Goal: Information Seeking & Learning: Check status

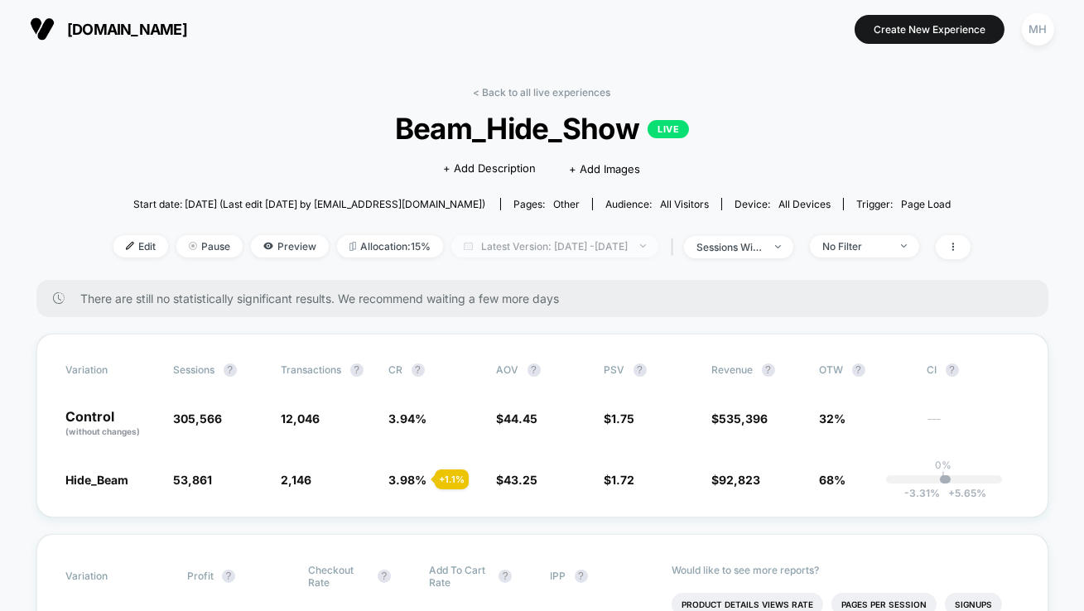
click at [453, 239] on span "Latest Version: Jul 8, 2025 - Sep 26, 2025" at bounding box center [555, 246] width 207 height 22
select select "*"
select select "****"
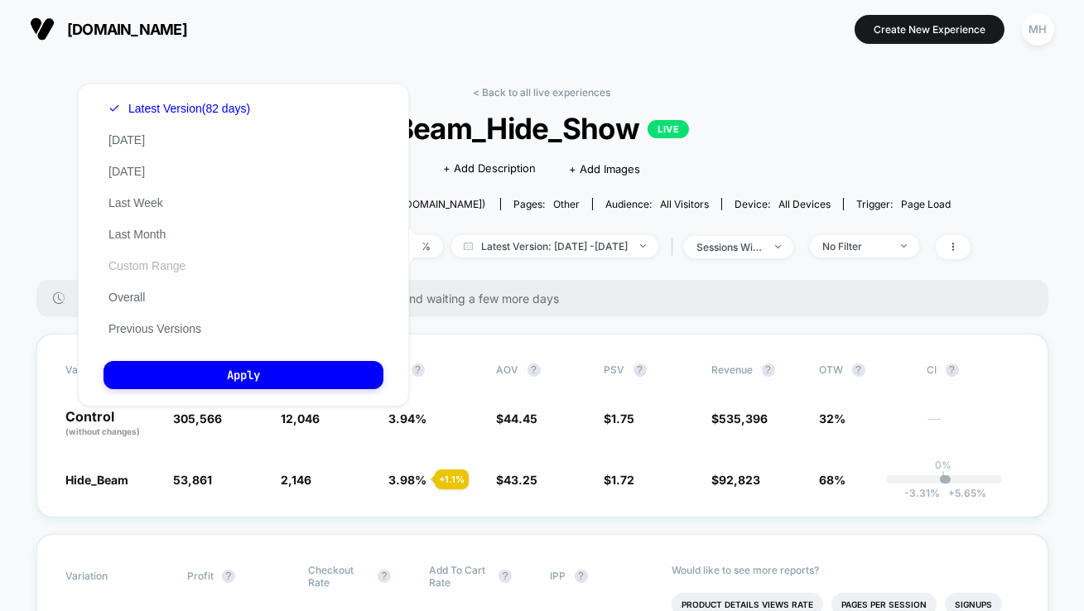
click at [136, 268] on button "Custom Range" at bounding box center [147, 265] width 87 height 15
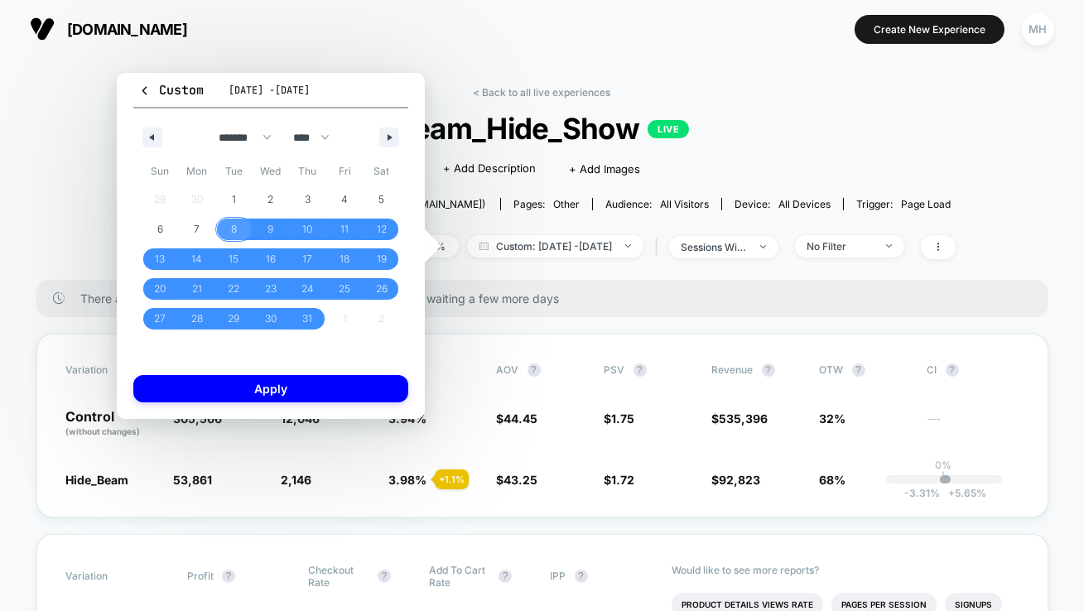
click at [256, 229] on span "9" at bounding box center [271, 230] width 37 height 22
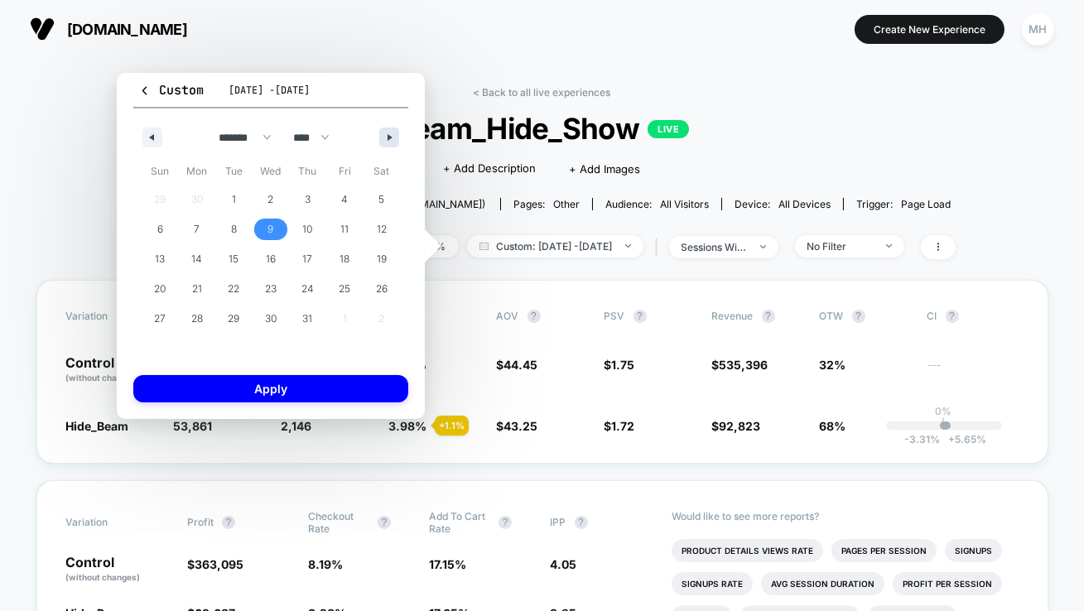
click at [387, 142] on button "button" at bounding box center [389, 138] width 20 height 20
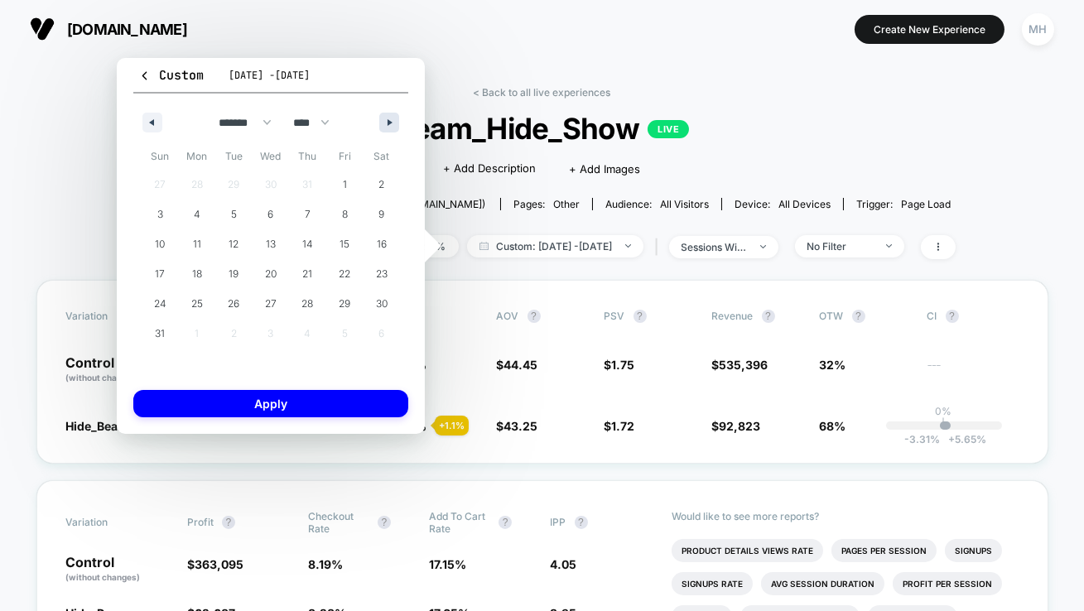
click at [387, 142] on div "******* ******** ***** ***** *** **** **** ****** ********* ******* ******** **…" at bounding box center [270, 119] width 275 height 50
click at [387, 130] on button "button" at bounding box center [389, 123] width 20 height 20
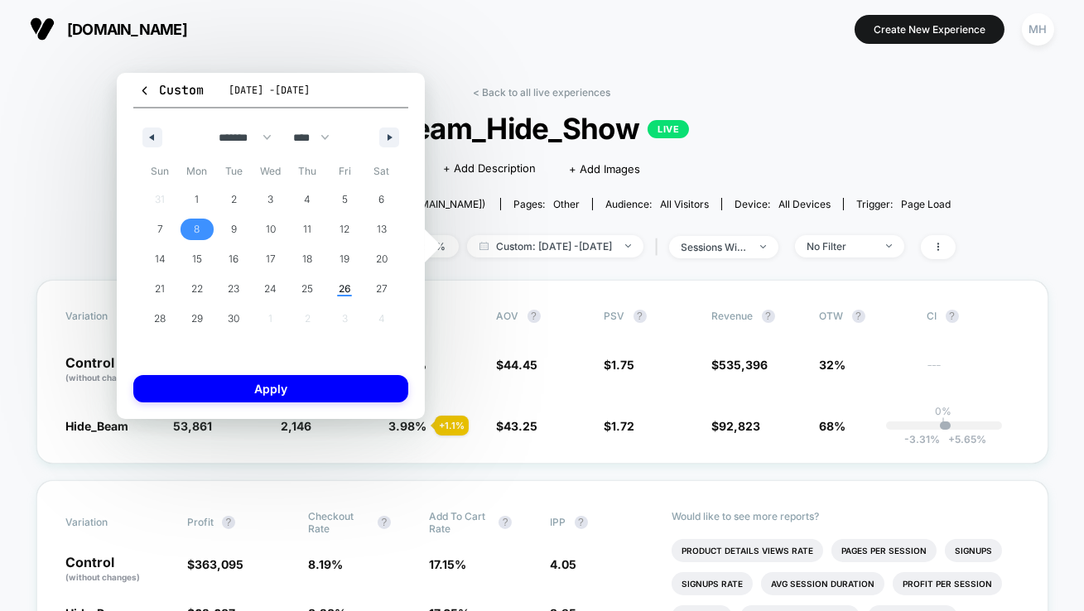
click at [214, 230] on span "8" at bounding box center [197, 230] width 37 height 22
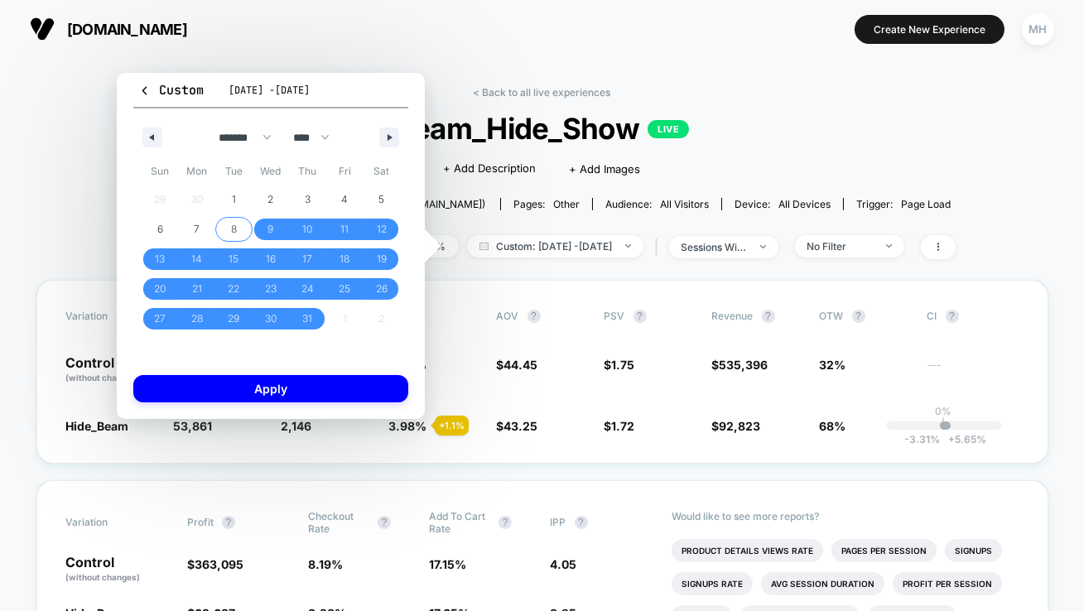
click at [225, 230] on span "8" at bounding box center [233, 230] width 37 height 22
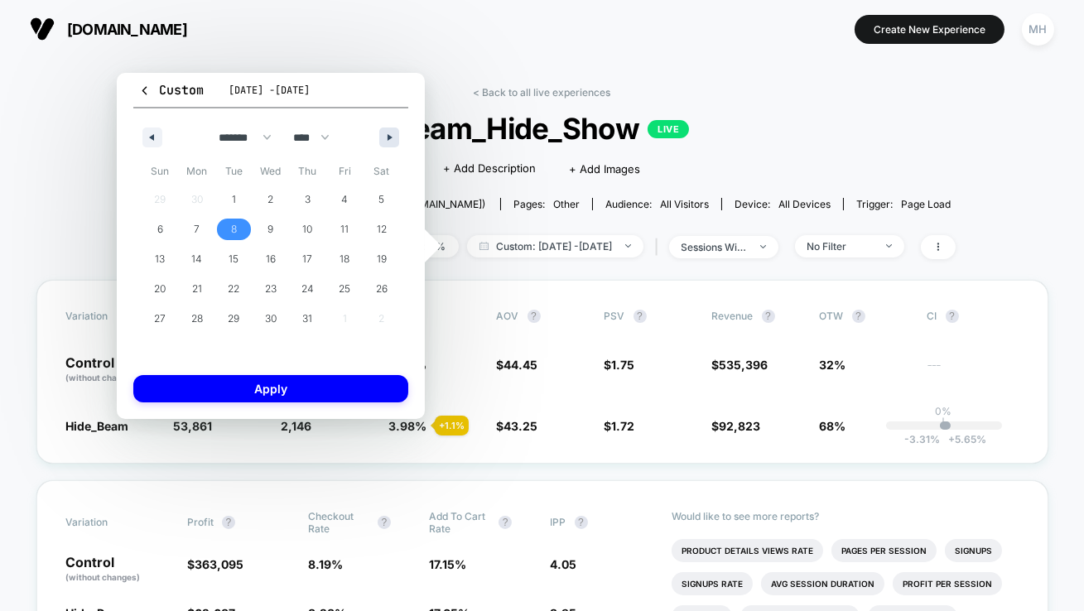
click at [389, 138] on icon "button" at bounding box center [392, 137] width 8 height 7
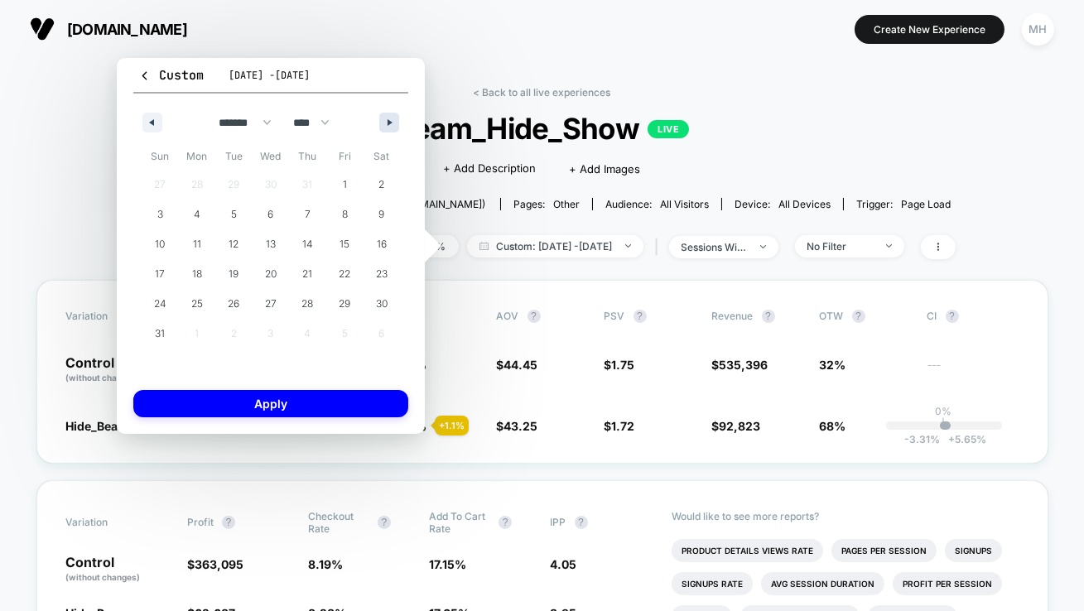
click at [389, 138] on div "******* ******** ***** ***** *** **** **** ****** ********* ******* ******** **…" at bounding box center [270, 119] width 275 height 50
click at [384, 128] on button "button" at bounding box center [389, 123] width 20 height 20
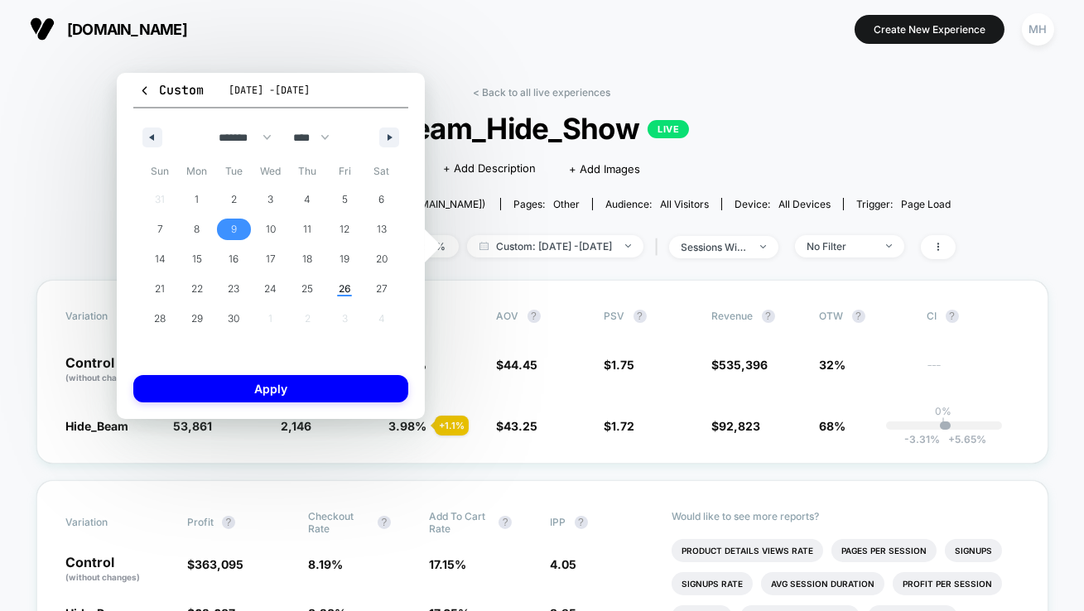
click at [237, 226] on span "9" at bounding box center [233, 230] width 37 height 22
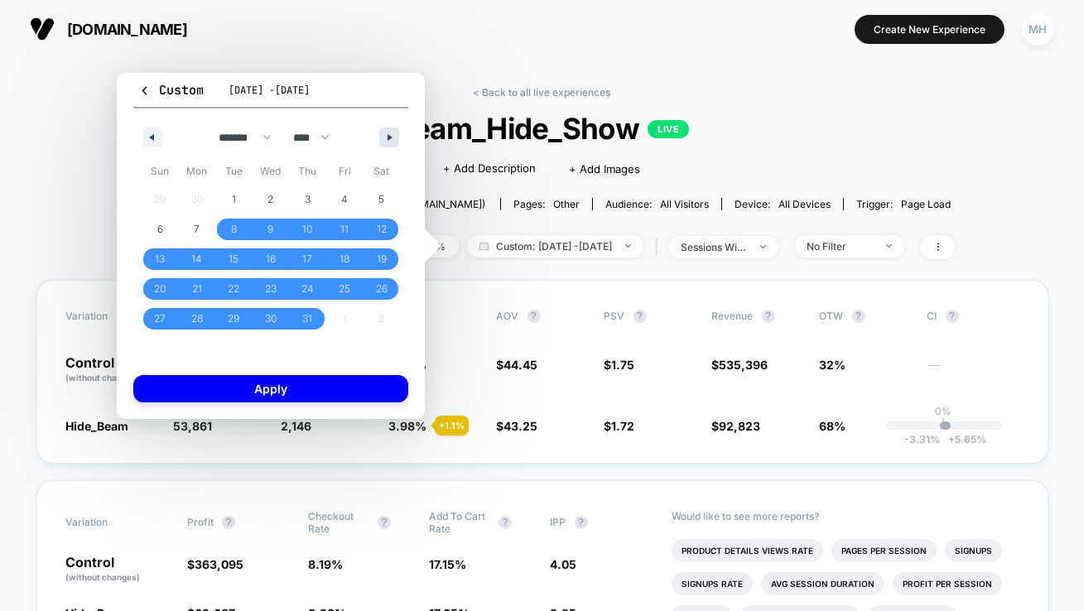
click at [387, 139] on button "button" at bounding box center [389, 138] width 20 height 20
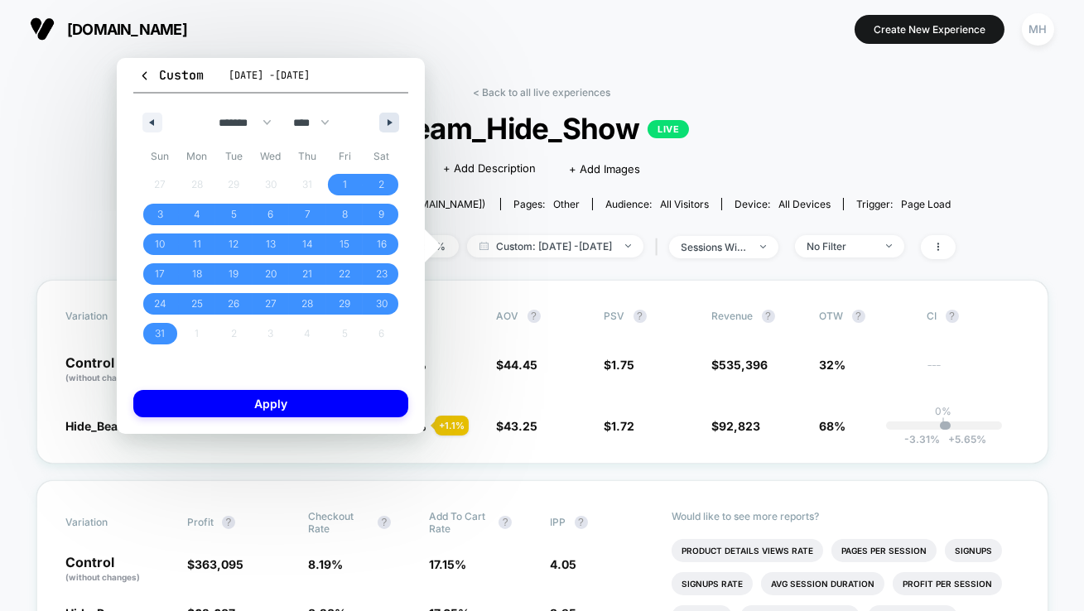
click at [387, 139] on div "******* ******** ***** ***** *** **** **** ****** ********* ******* ******** **…" at bounding box center [270, 119] width 275 height 50
click at [390, 128] on button "button" at bounding box center [389, 123] width 20 height 20
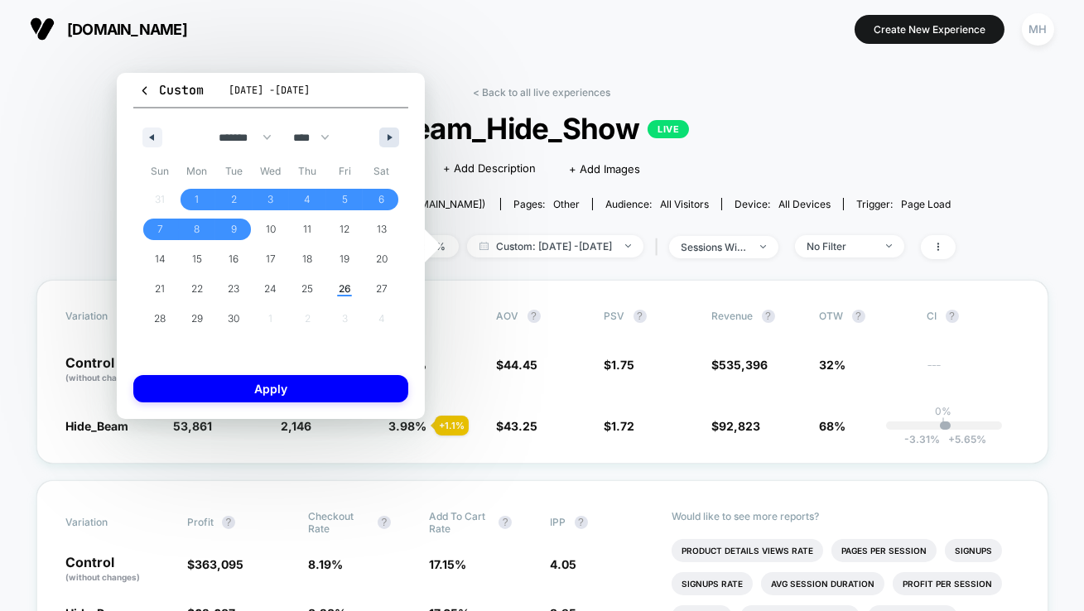
click at [390, 128] on button "button" at bounding box center [389, 138] width 20 height 20
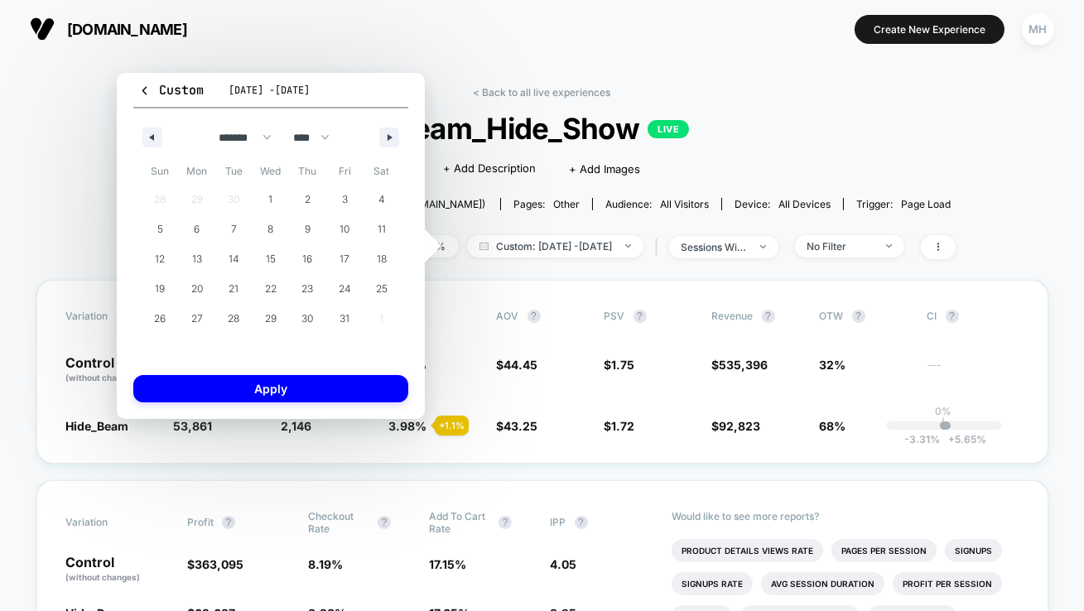
click at [165, 136] on div "******* ******** ***** ***** *** **** **** ****** ********* ******* ******** **…" at bounding box center [270, 134] width 275 height 50
click at [152, 136] on icon "button" at bounding box center [150, 137] width 8 height 7
select select "*"
click at [238, 222] on span "9" at bounding box center [233, 230] width 37 height 22
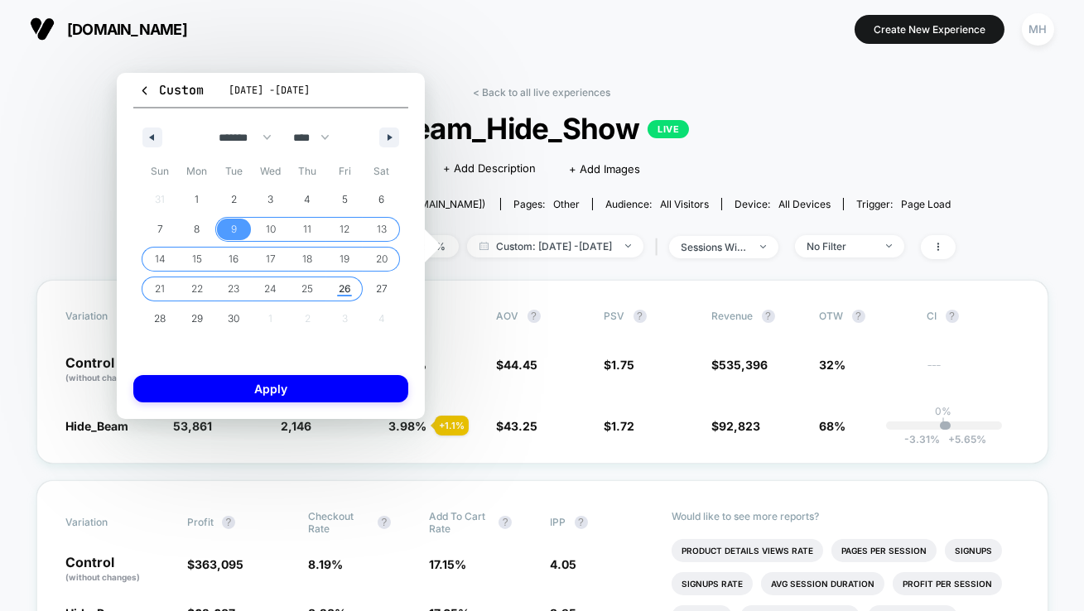
click at [347, 287] on span "26" at bounding box center [345, 289] width 12 height 30
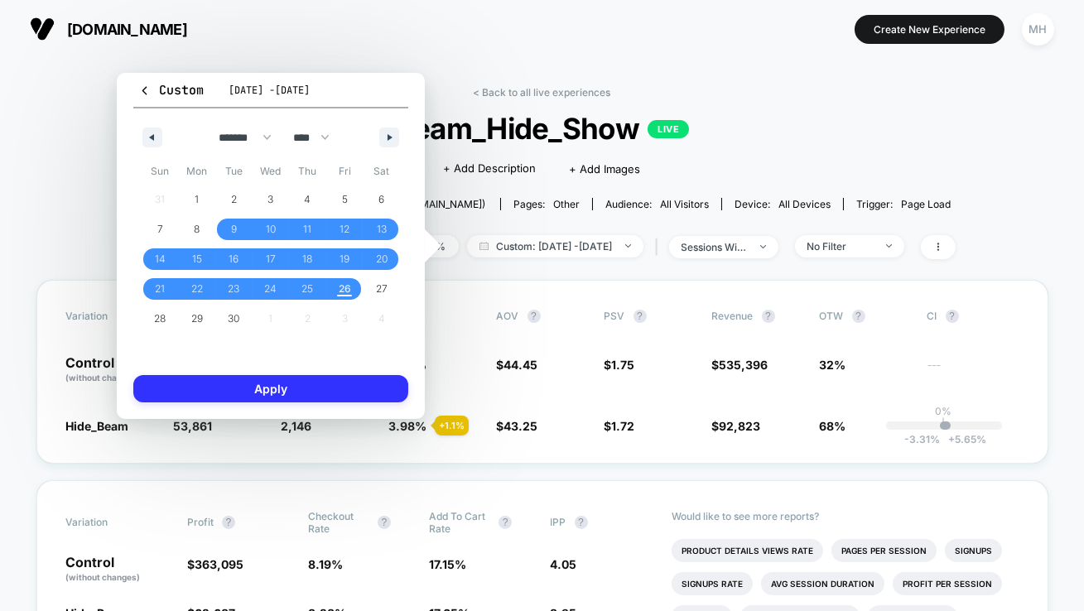
click at [342, 388] on button "Apply" at bounding box center [270, 388] width 275 height 27
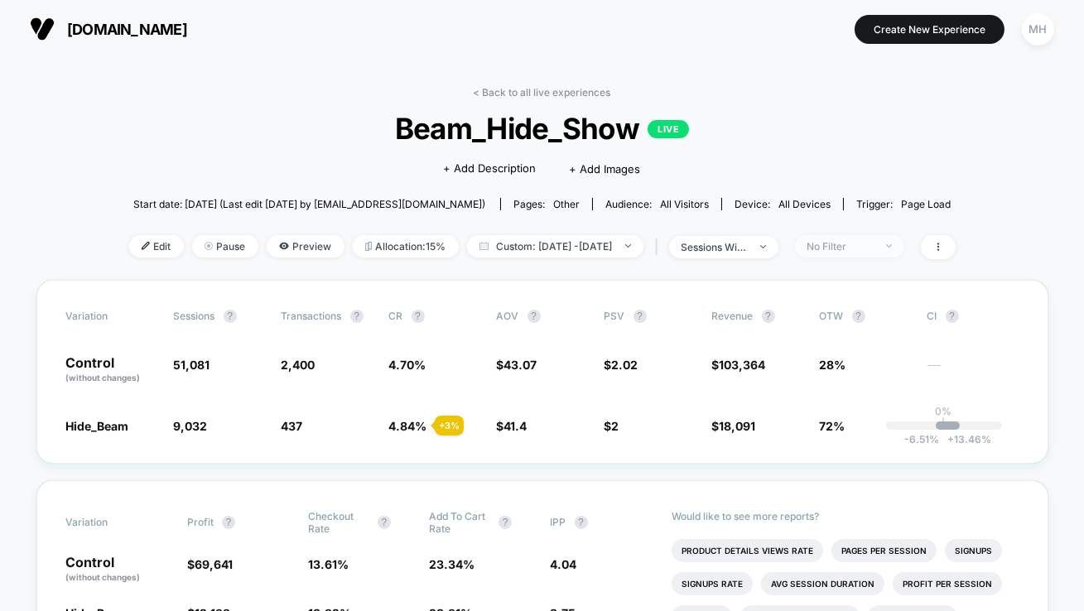
click at [853, 249] on div "No Filter" at bounding box center [841, 246] width 66 height 12
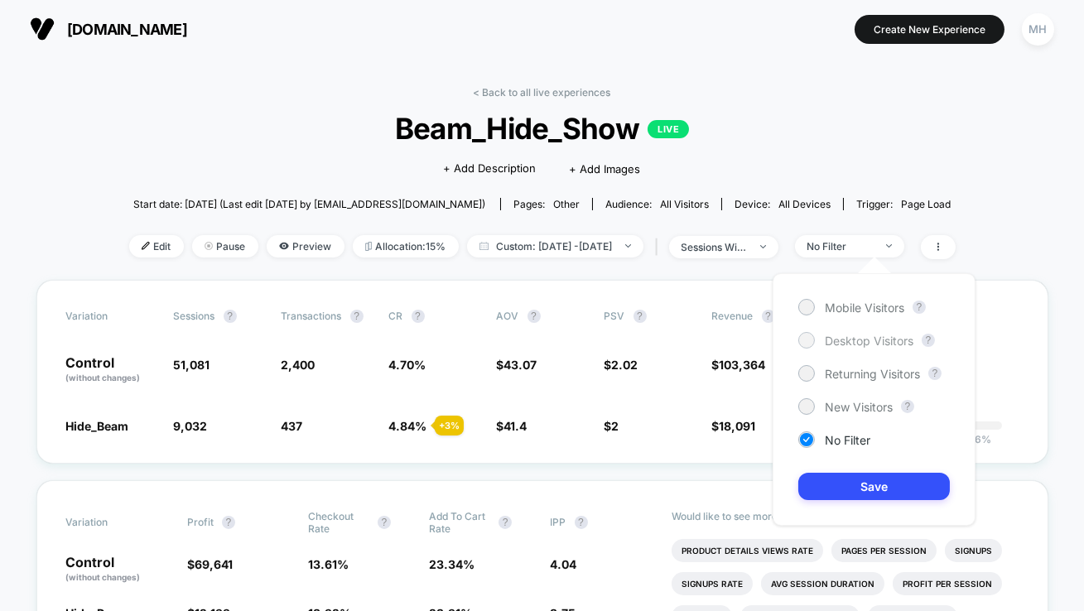
click at [806, 333] on div at bounding box center [807, 340] width 17 height 17
click at [823, 491] on button "Save" at bounding box center [875, 486] width 152 height 27
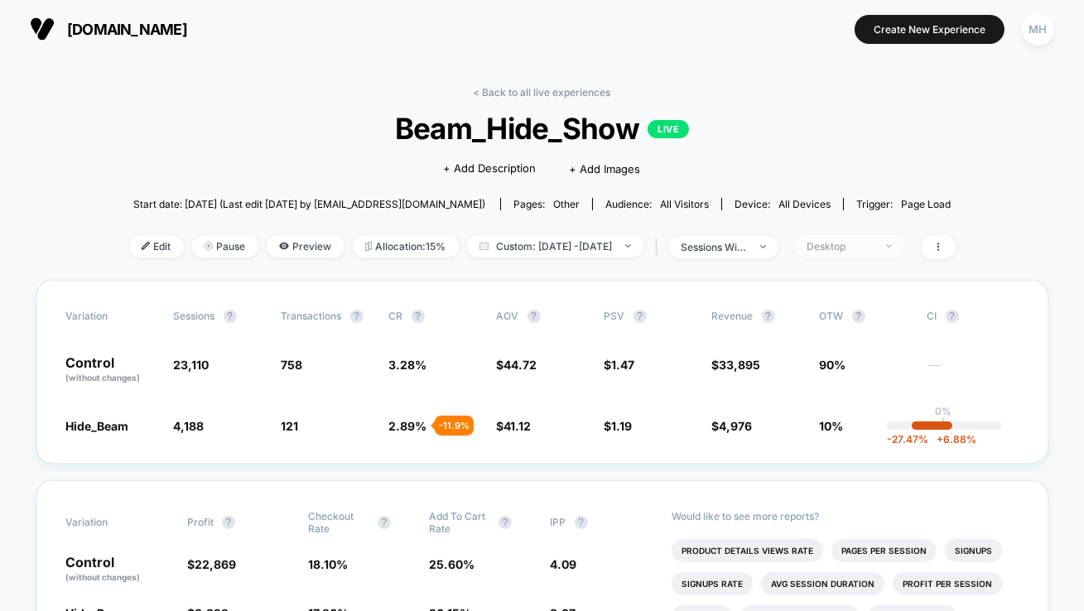
click at [867, 249] on div "Desktop" at bounding box center [841, 246] width 66 height 12
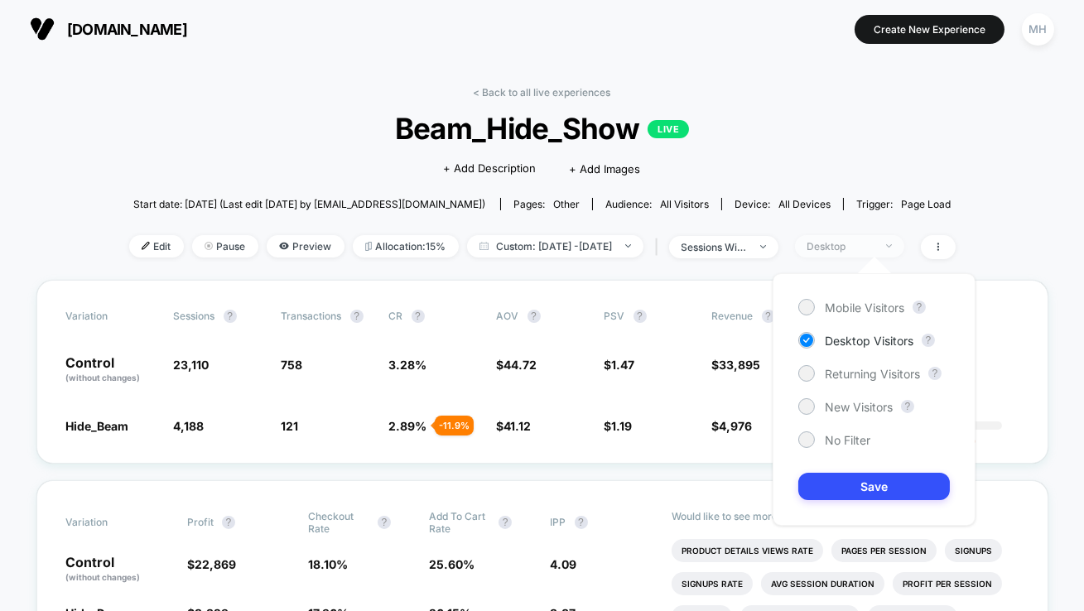
click at [867, 249] on div "Desktop" at bounding box center [841, 246] width 66 height 12
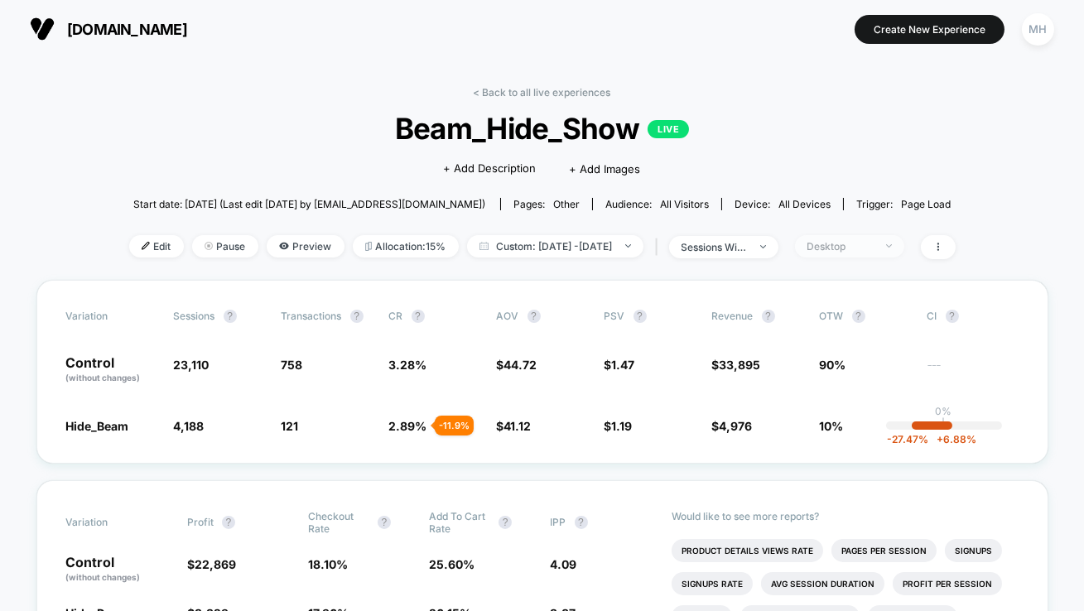
click at [848, 246] on div "Desktop" at bounding box center [841, 246] width 66 height 12
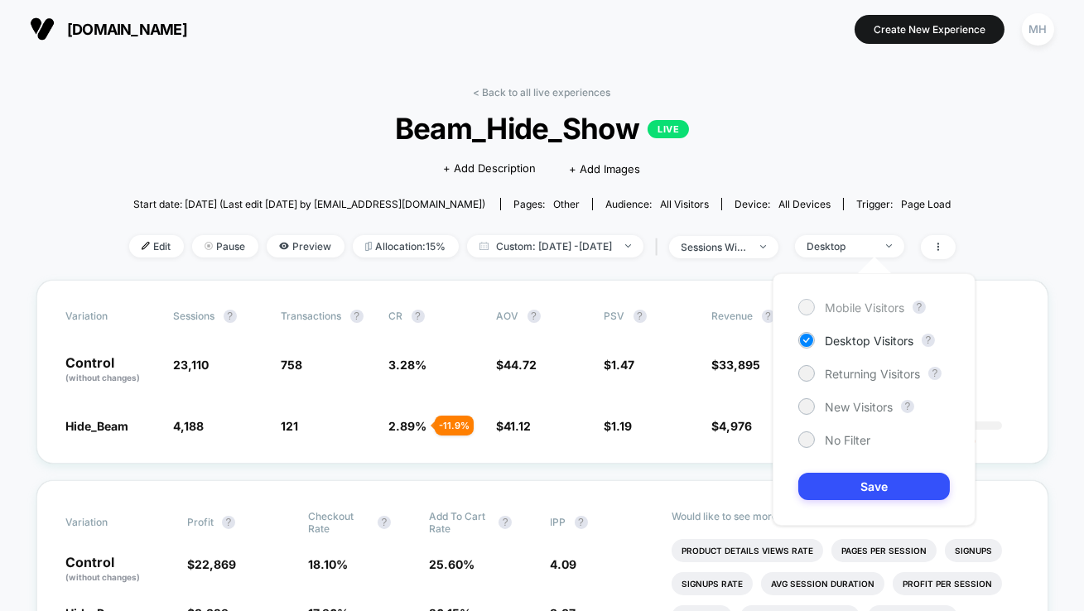
click at [805, 307] on div at bounding box center [806, 307] width 12 height 12
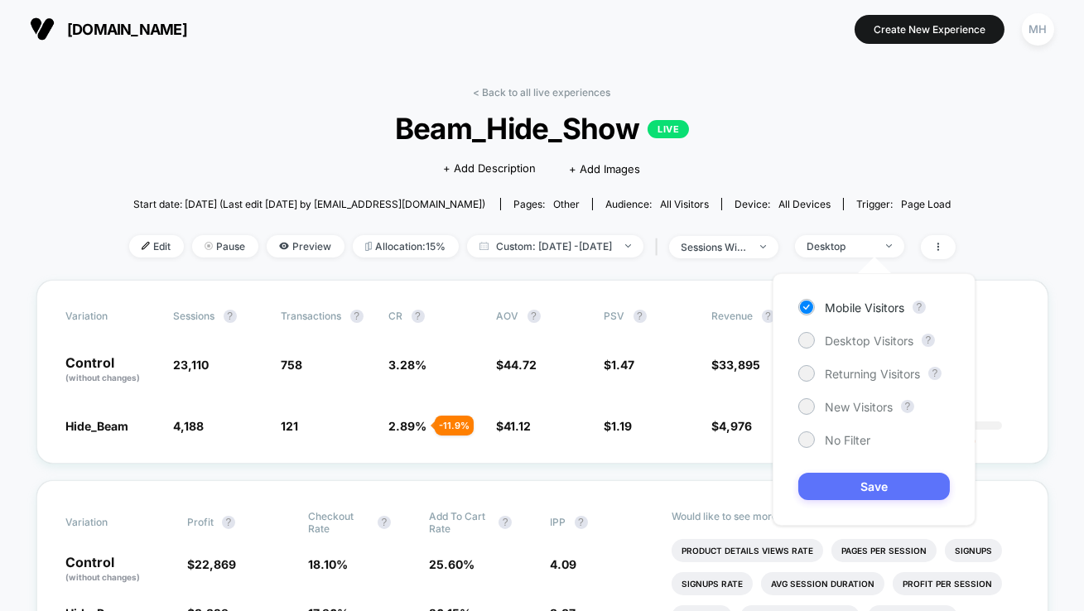
click at [838, 492] on button "Save" at bounding box center [875, 486] width 152 height 27
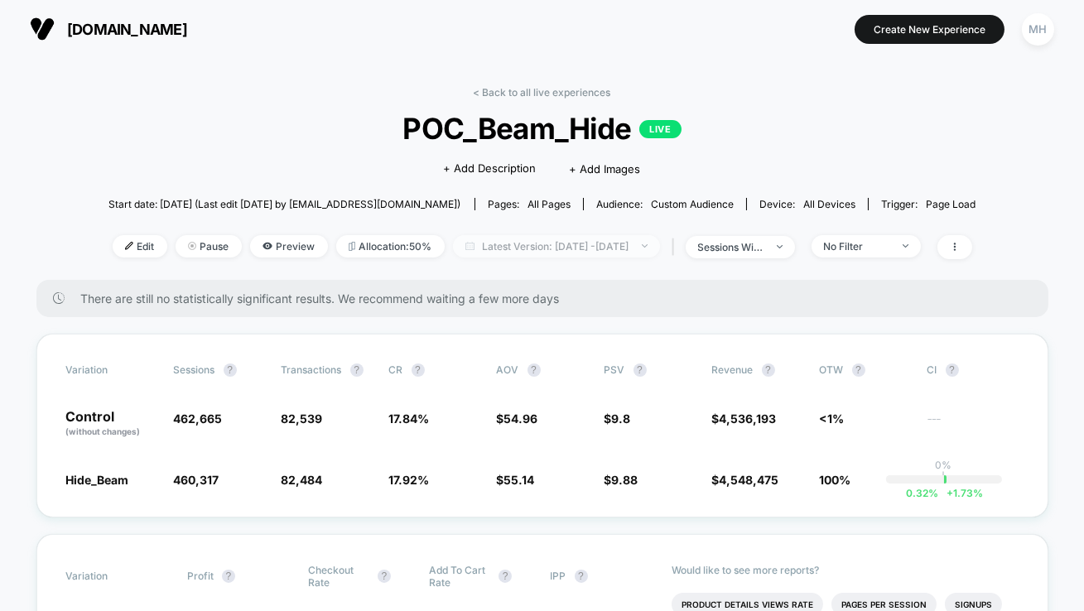
click at [560, 248] on span "Latest Version: [DATE] - [DATE]" at bounding box center [556, 246] width 207 height 22
select select "*"
select select "****"
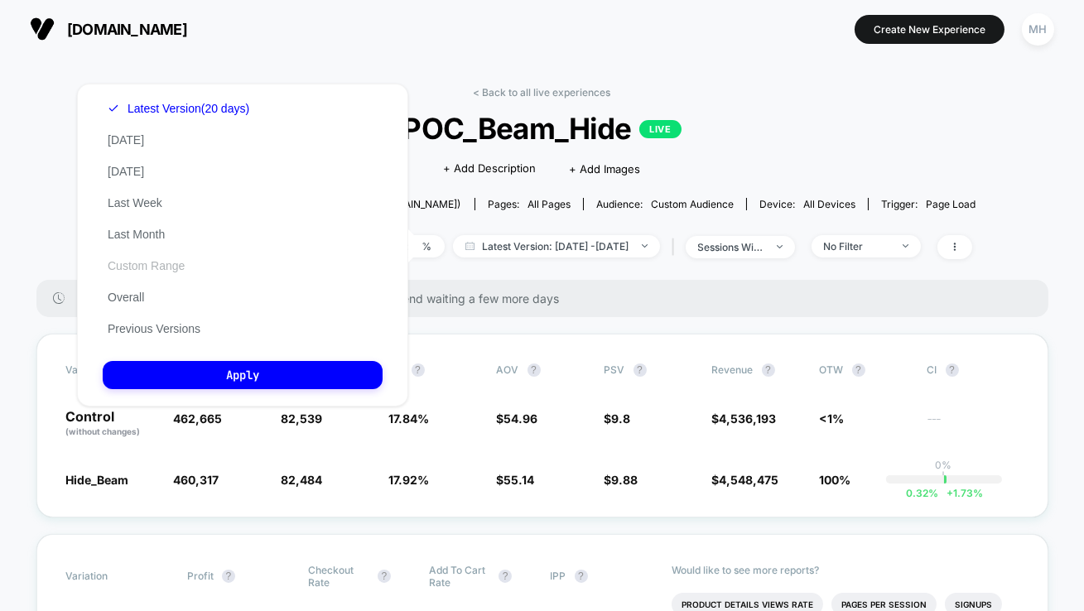
click at [142, 264] on button "Custom Range" at bounding box center [146, 265] width 87 height 15
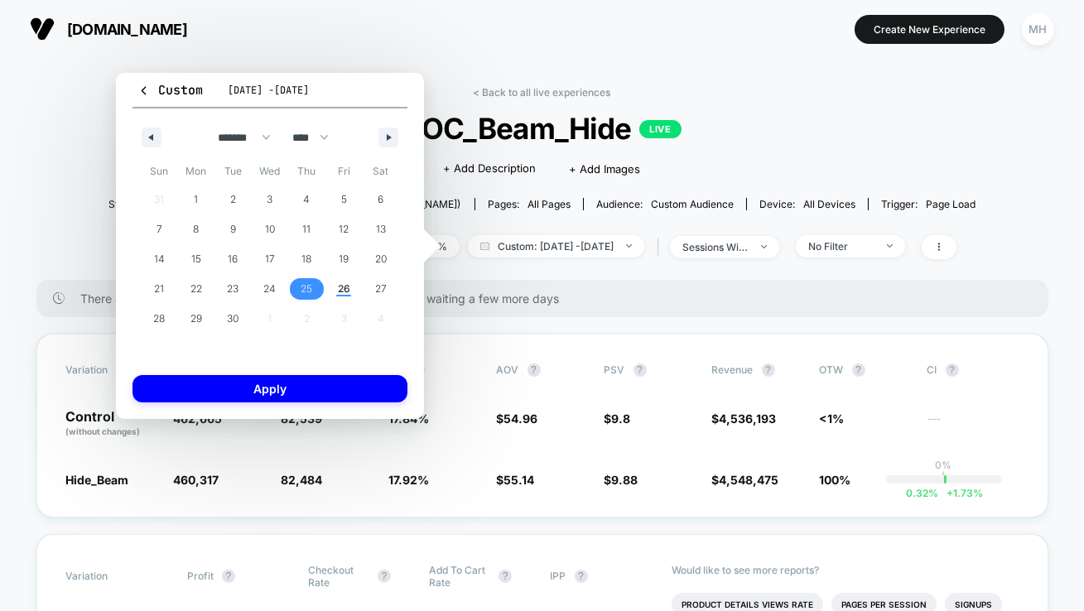
click at [305, 300] on span "25" at bounding box center [308, 289] width 12 height 30
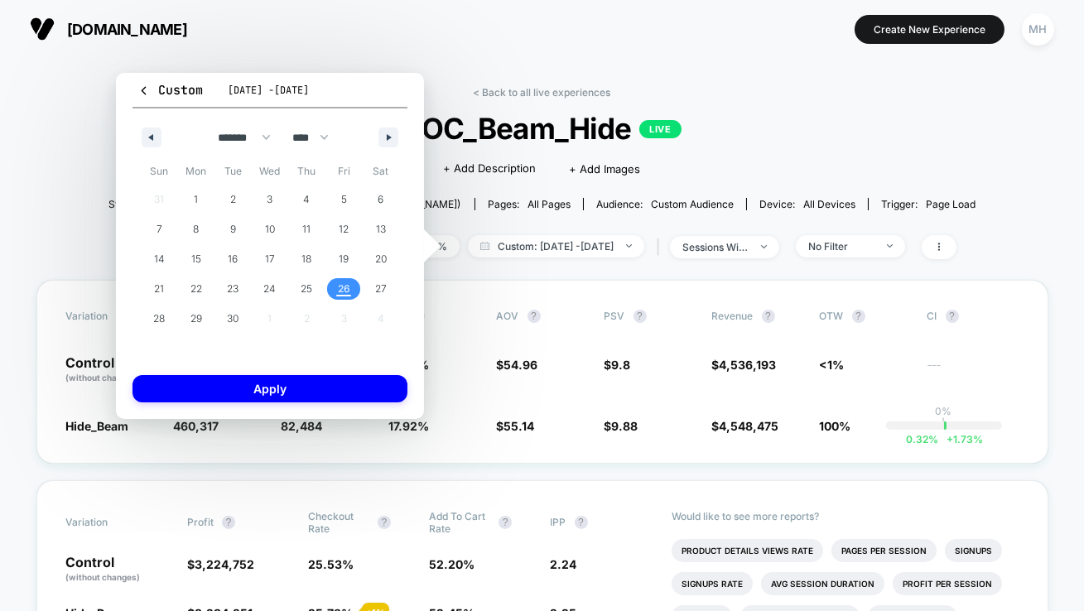
click at [330, 300] on button "26" at bounding box center [344, 289] width 37 height 30
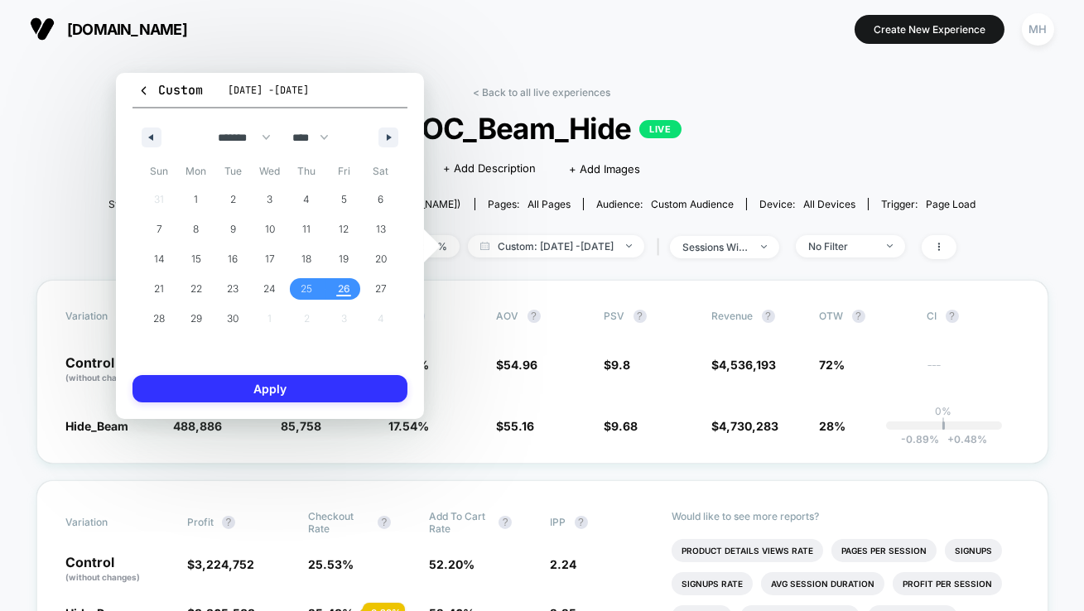
click at [355, 394] on button "Apply" at bounding box center [270, 388] width 275 height 27
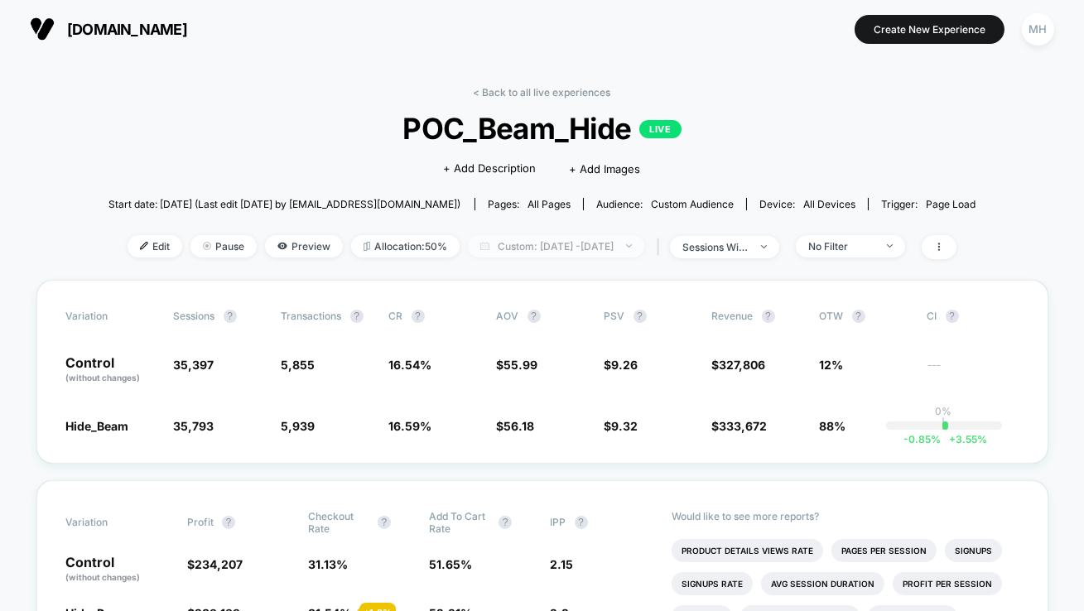
click at [572, 241] on span "Custom: [DATE] - [DATE]" at bounding box center [556, 246] width 176 height 22
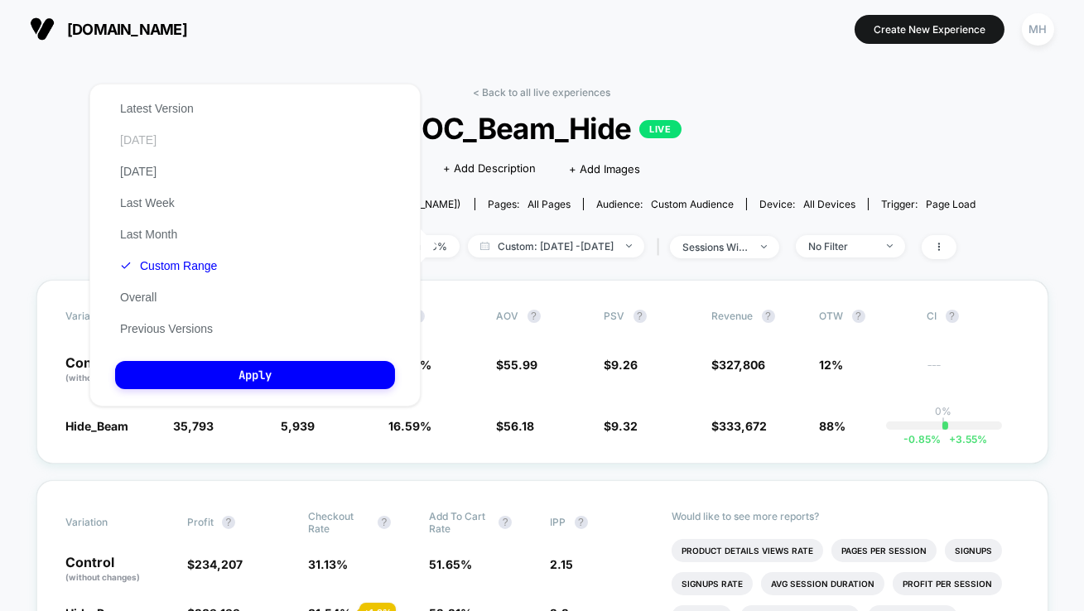
click at [134, 134] on button "[DATE]" at bounding box center [138, 140] width 46 height 15
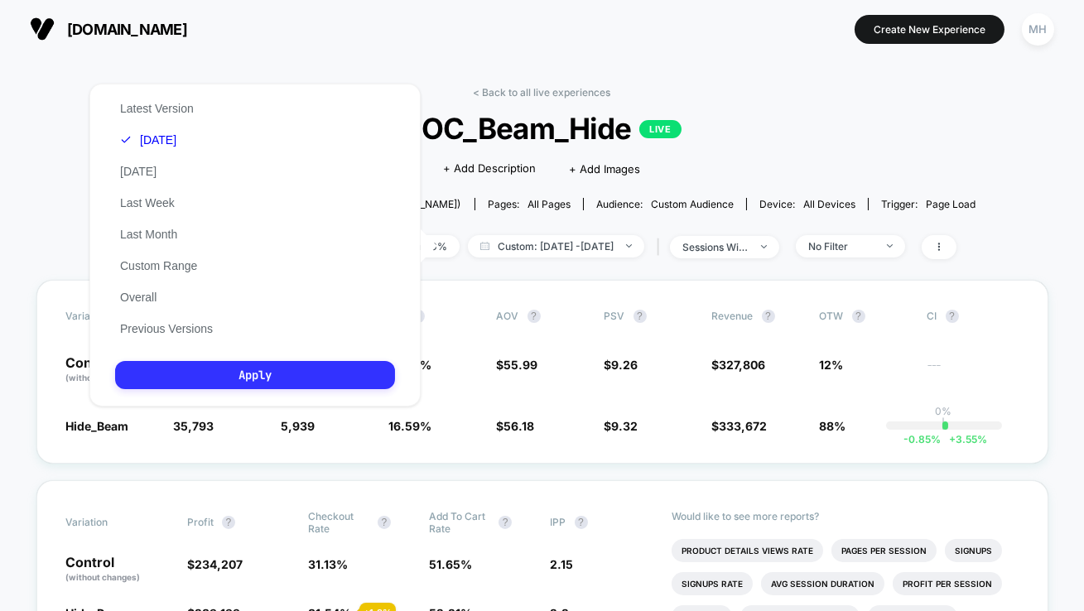
click at [217, 375] on button "Apply" at bounding box center [255, 375] width 280 height 28
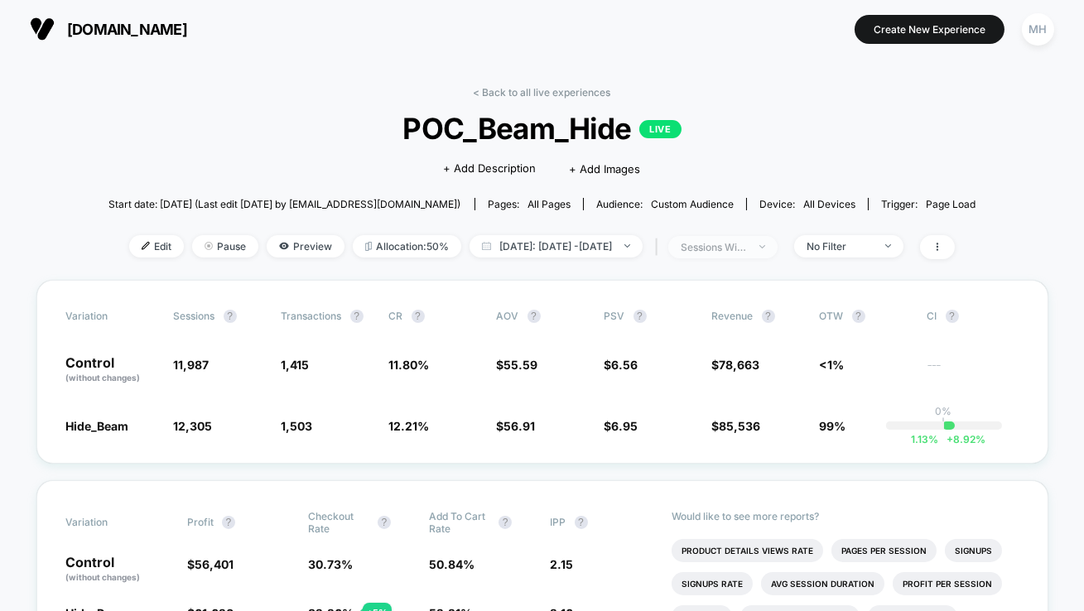
click at [747, 249] on div "sessions with impression" at bounding box center [714, 247] width 66 height 12
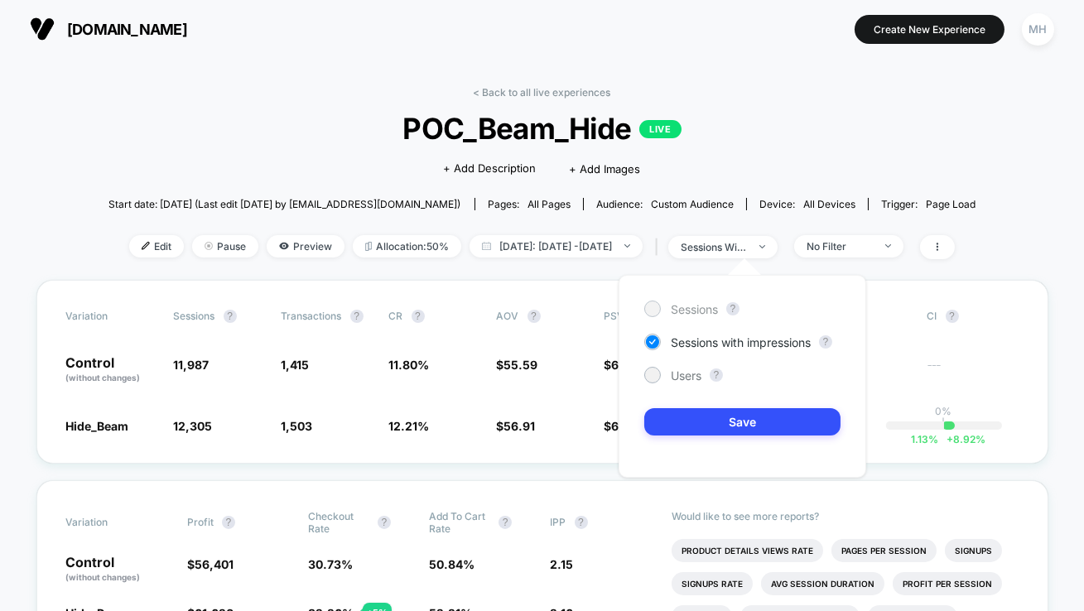
click at [664, 307] on div "Sessions" at bounding box center [682, 309] width 74 height 17
click at [364, 359] on span "1,415" at bounding box center [327, 370] width 91 height 28
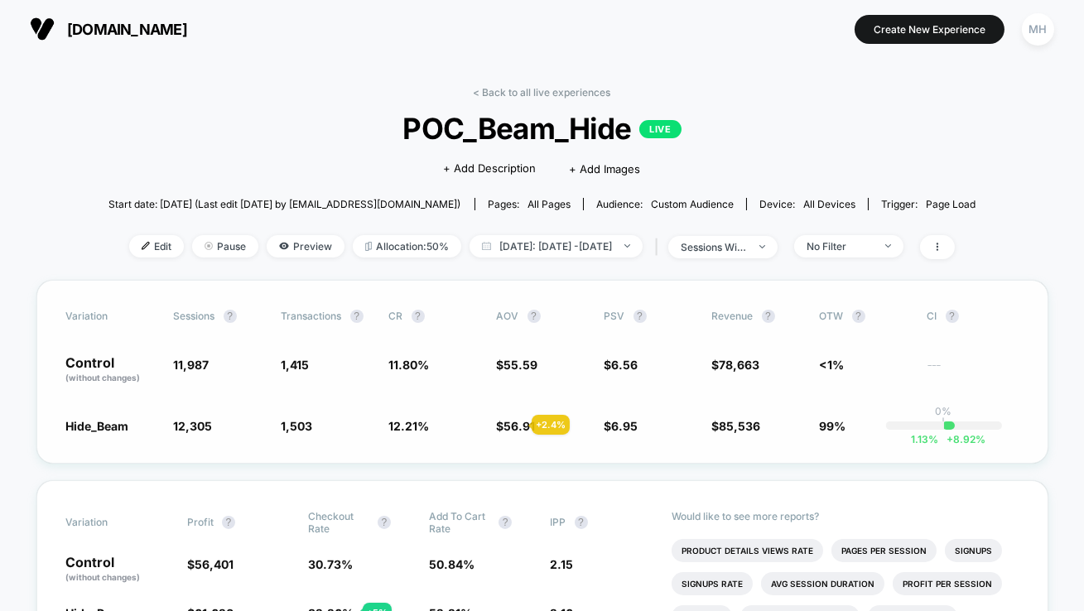
click at [512, 425] on span "56.91" at bounding box center [520, 426] width 31 height 14
click at [639, 437] on div "Variation Sessions ? Transactions ? CR ? AOV ? PSV ? Revenue ? OTW ? CI ? Contr…" at bounding box center [542, 372] width 1012 height 184
